Goal: Transaction & Acquisition: Obtain resource

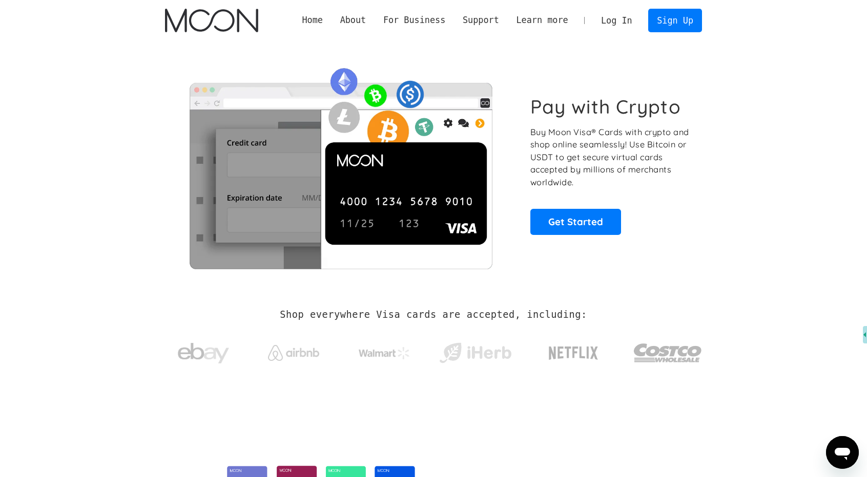
click at [625, 26] on link "Log In" at bounding box center [616, 20] width 48 height 23
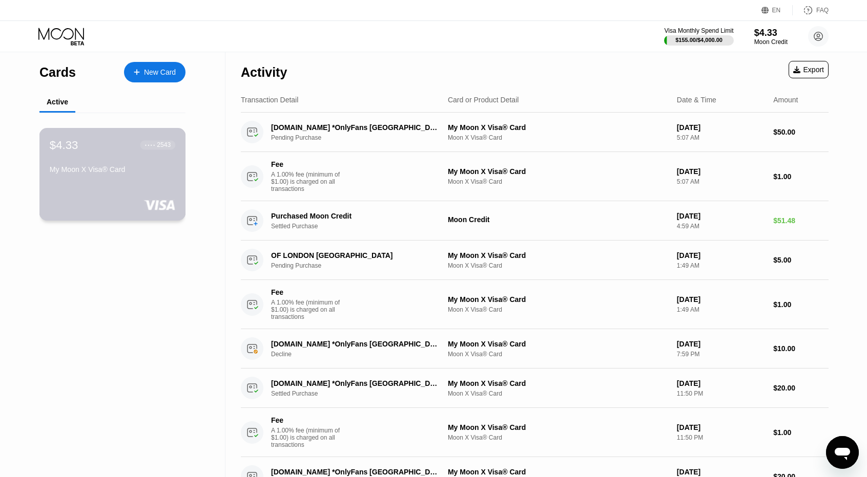
click at [160, 178] on div "My Moon X Visa® Card" at bounding box center [113, 171] width 126 height 12
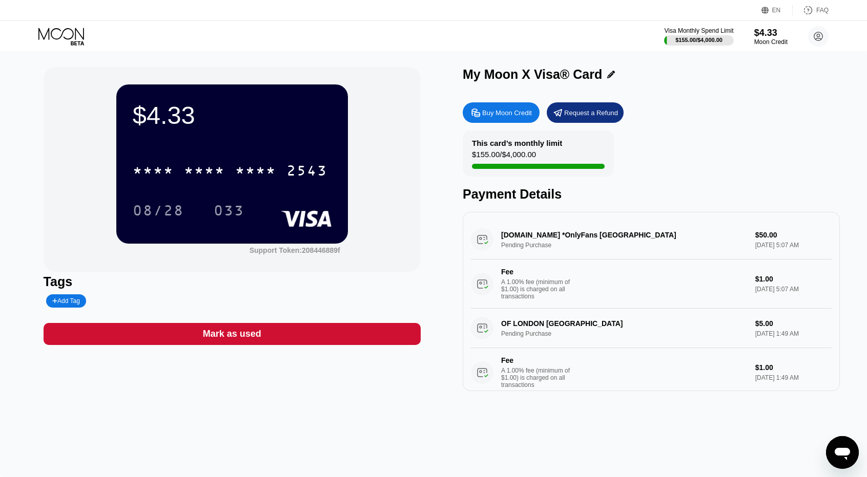
click at [491, 116] on div "Buy Moon Credit" at bounding box center [507, 113] width 50 height 9
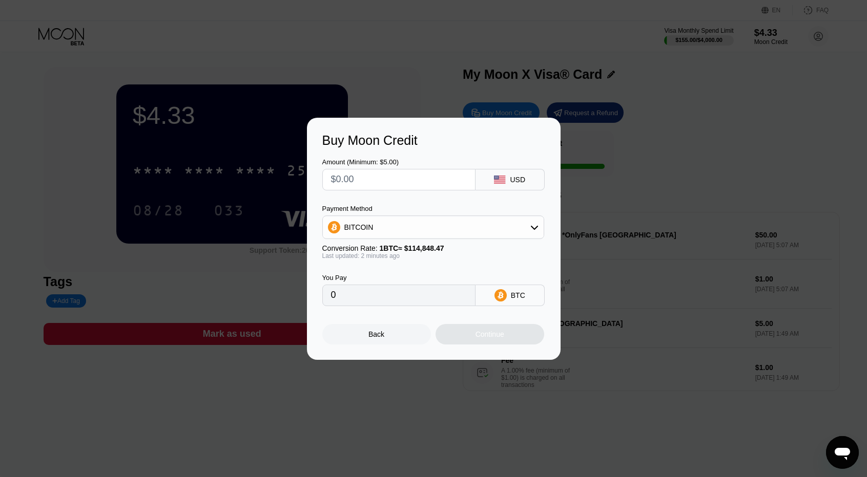
click at [391, 182] on input "text" at bounding box center [399, 180] width 136 height 20
type input "$1"
type input "0.00000871"
type input "$10"
type input "0.00008708"
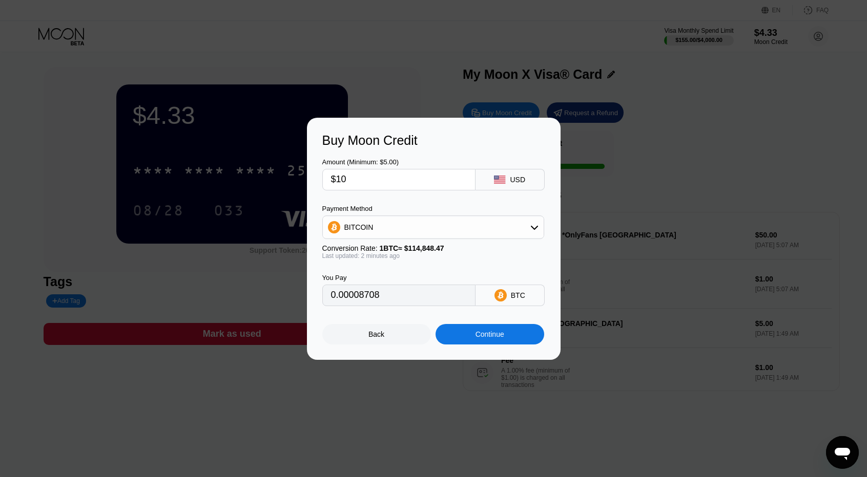
type input "$100"
type input "0.00087072"
type input "$100"
click at [390, 238] on div "BITCOIN" at bounding box center [433, 228] width 222 height 24
click at [393, 230] on div "BITCOIN" at bounding box center [433, 227] width 221 height 20
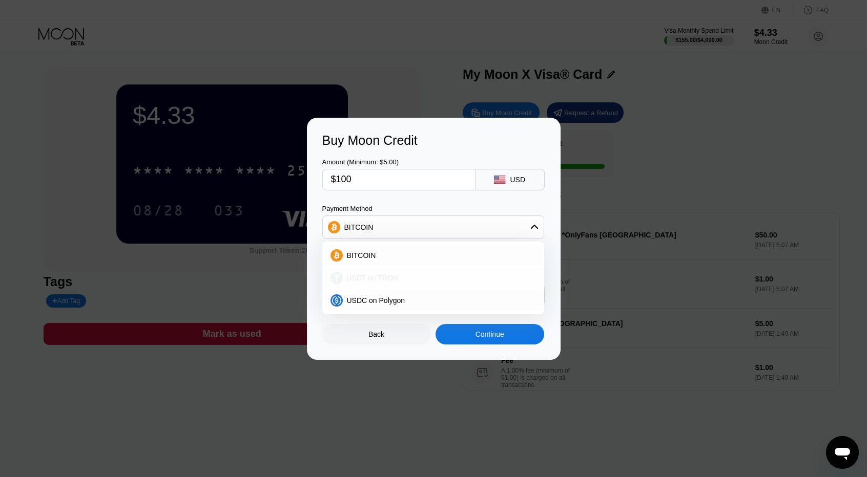
click at [384, 274] on span "USDT on TRON" at bounding box center [373, 278] width 52 height 8
type input "101.01"
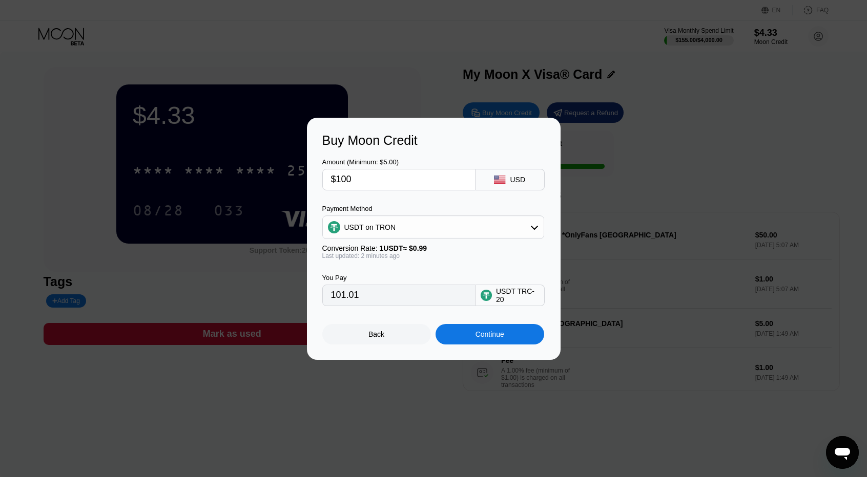
click at [482, 339] on div "Continue" at bounding box center [489, 334] width 29 height 8
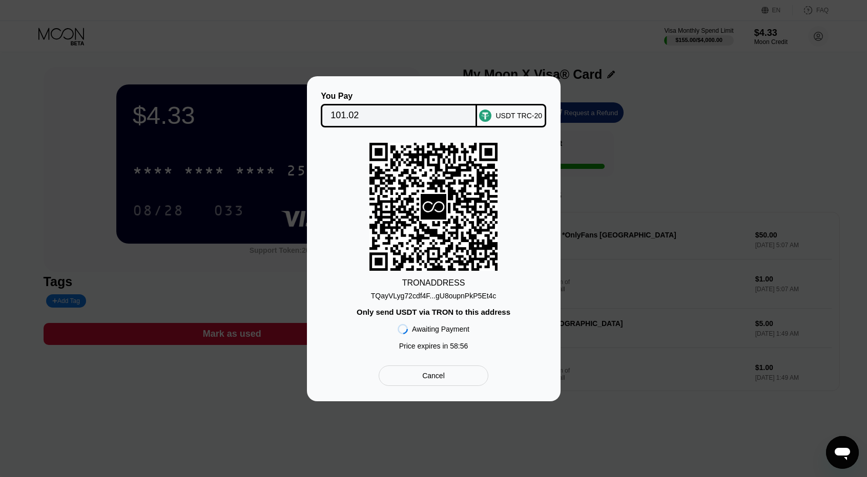
click at [460, 295] on div "TQayVLyg72cdf4F...gU8oupnPkP5Et4c" at bounding box center [434, 296] width 126 height 8
click at [526, 476] on div at bounding box center [437, 238] width 875 height 477
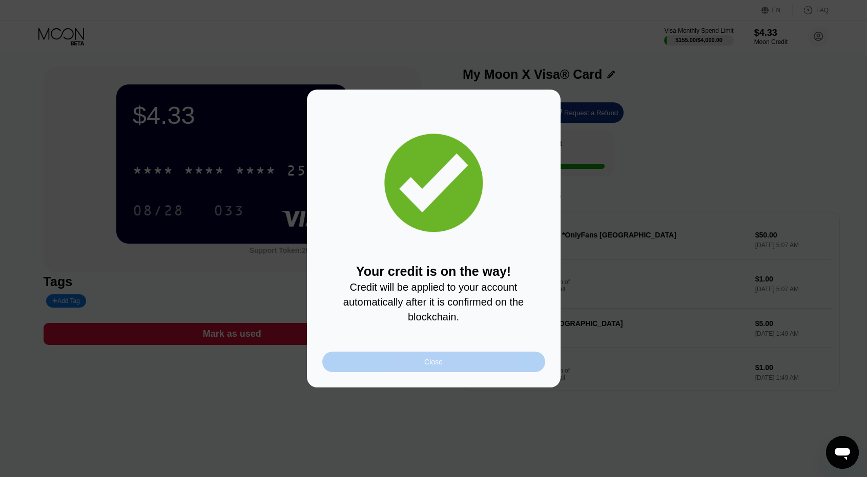
click at [441, 366] on div "Close" at bounding box center [433, 362] width 18 height 8
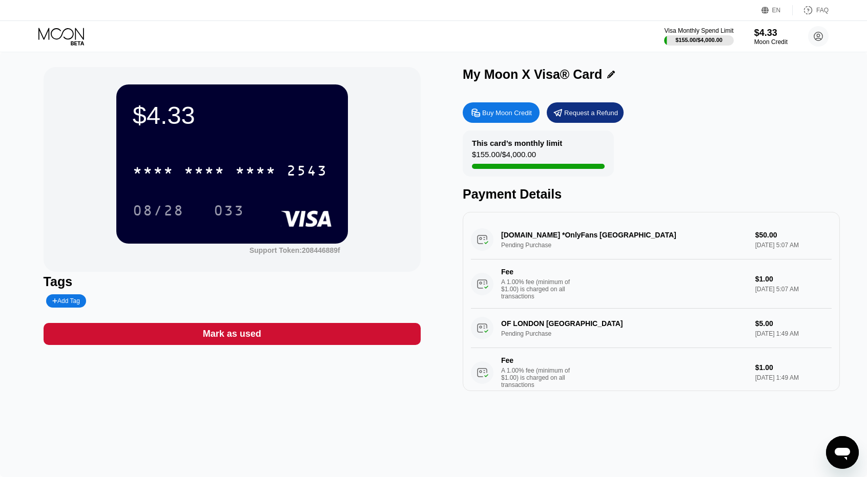
click at [81, 36] on icon at bounding box center [61, 34] width 46 height 12
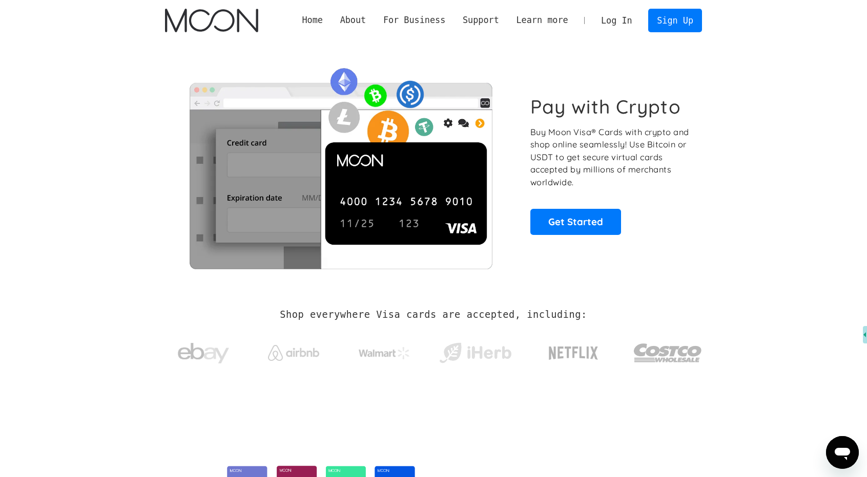
click at [610, 24] on link "Log In" at bounding box center [616, 20] width 48 height 23
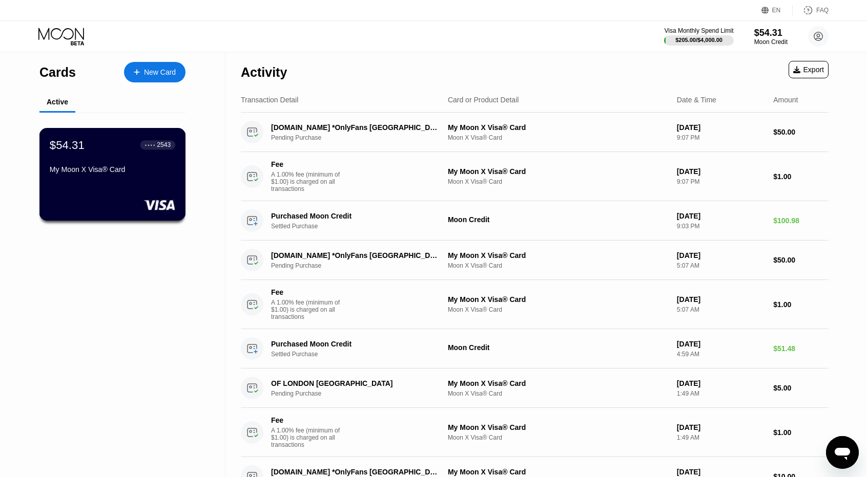
click at [134, 155] on div "$54.31 ● ● ● ● 2543 My Moon X Visa® Card" at bounding box center [113, 157] width 126 height 39
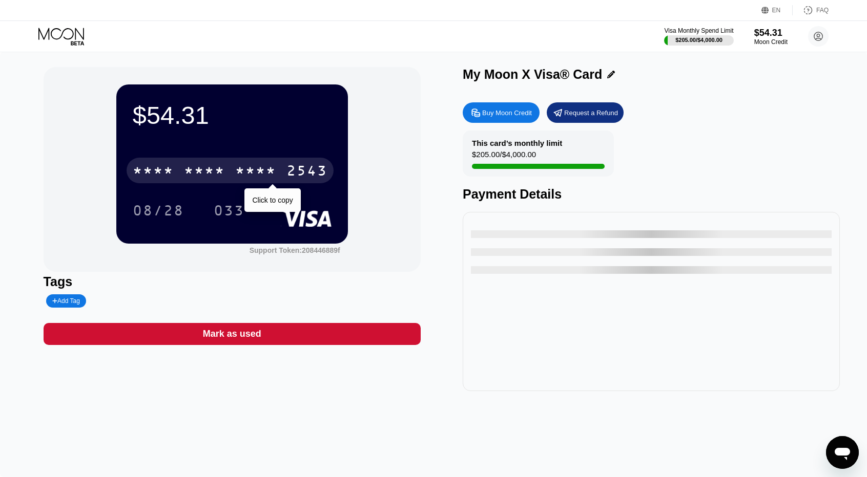
click at [310, 169] on div "2543" at bounding box center [306, 172] width 41 height 16
